Goal: Transaction & Acquisition: Book appointment/travel/reservation

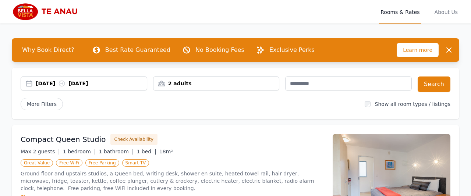
click at [215, 84] on div "2 adults" at bounding box center [216, 83] width 126 height 7
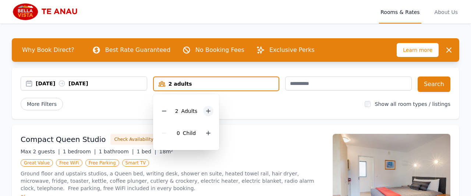
click at [206, 110] on icon at bounding box center [208, 111] width 6 height 6
click at [434, 85] on button "Search" at bounding box center [433, 83] width 33 height 15
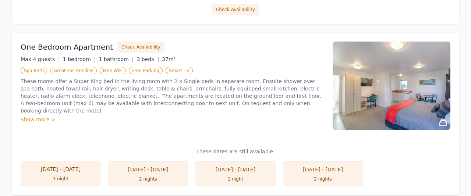
scroll to position [255, 0]
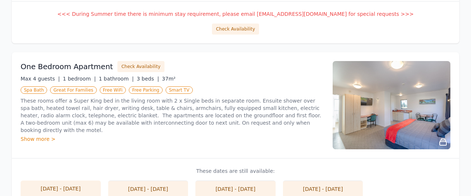
click at [371, 104] on img at bounding box center [391, 105] width 118 height 88
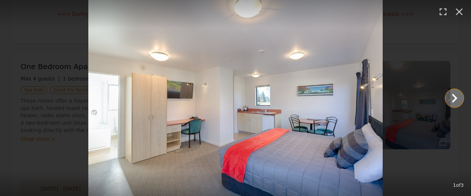
click at [449, 99] on icon "Show slide 2 of 3" at bounding box center [454, 98] width 18 height 18
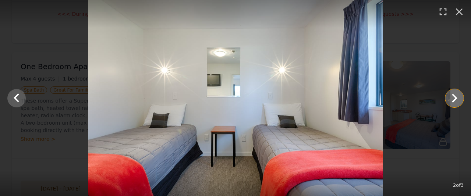
click at [449, 99] on icon "Show slide 3 of 3" at bounding box center [454, 98] width 18 height 18
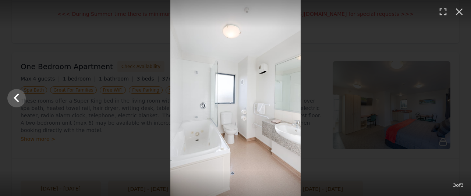
click at [446, 103] on div at bounding box center [235, 98] width 471 height 196
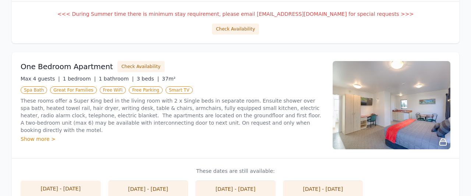
click at [447, 103] on img at bounding box center [391, 105] width 118 height 88
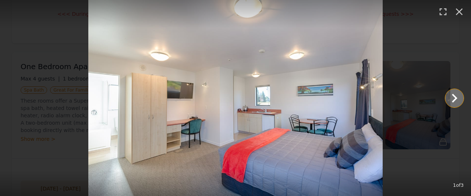
click at [458, 98] on icon "Show slide 2 of 3" at bounding box center [454, 98] width 18 height 18
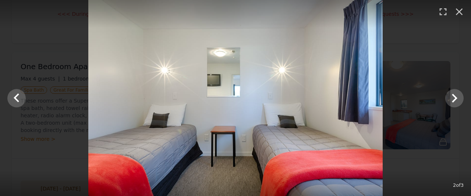
click at [464, 98] on div at bounding box center [235, 98] width 471 height 196
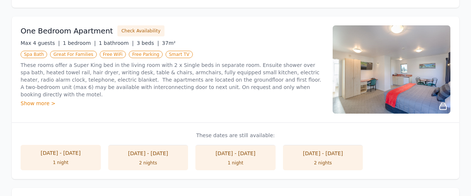
scroll to position [318, 0]
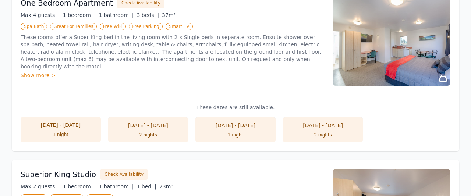
click at [38, 72] on div "Show more >" at bounding box center [172, 75] width 303 height 7
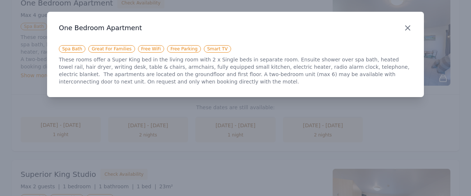
click at [411, 29] on icon "button" at bounding box center [407, 28] width 9 height 9
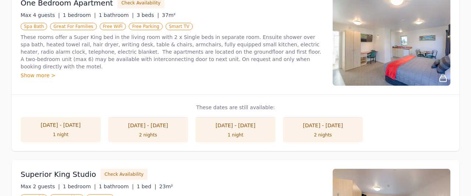
click at [78, 128] on li "[DATE] - [DATE] 1 night" at bounding box center [61, 129] width 80 height 25
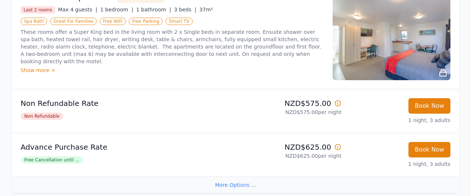
scroll to position [162, 0]
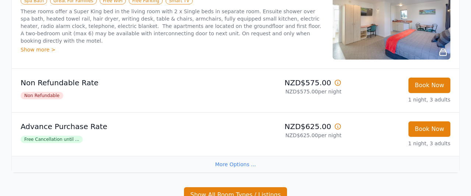
click at [59, 138] on span "Free Cancellation until ..." at bounding box center [52, 139] width 62 height 7
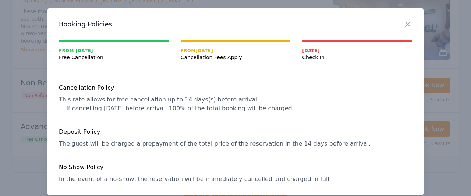
scroll to position [0, 0]
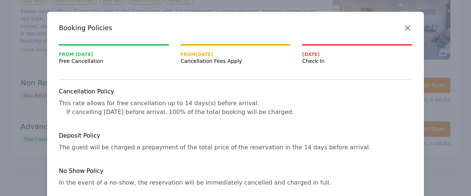
click at [407, 29] on icon "button" at bounding box center [407, 28] width 9 height 9
